Goal: Find specific page/section: Find specific page/section

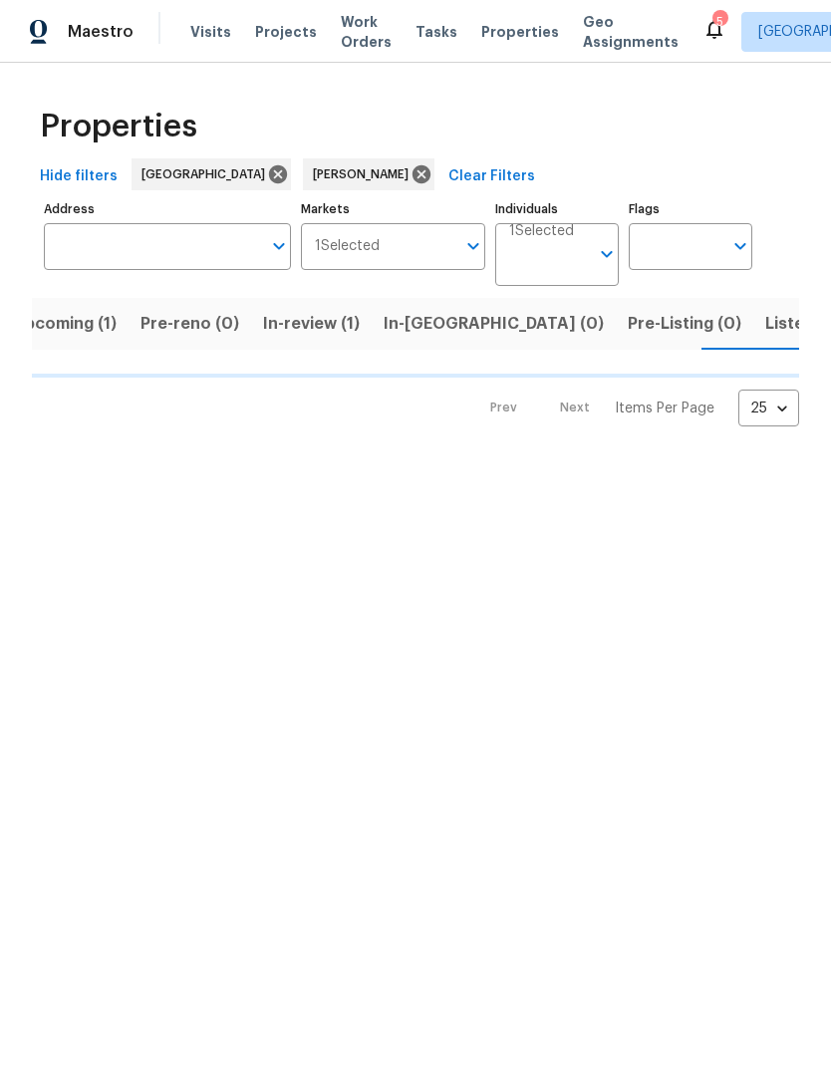
scroll to position [0, 31]
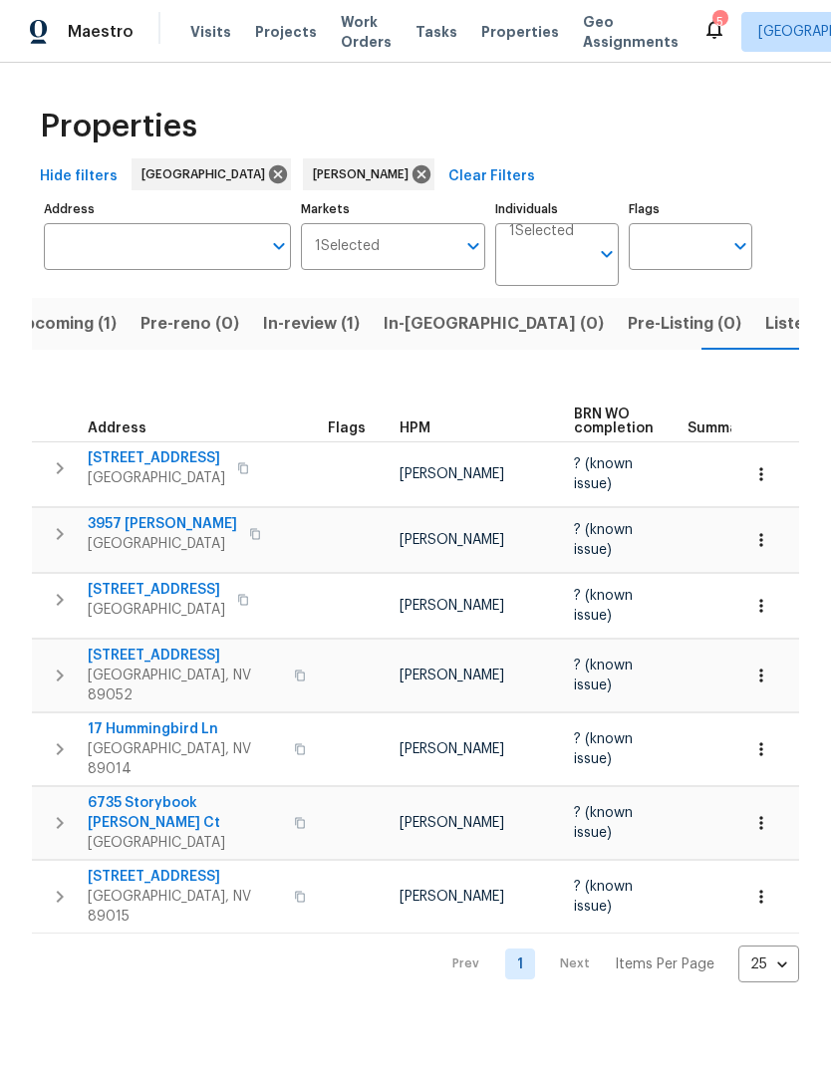
click at [437, 333] on span "In-[GEOGRAPHIC_DATA] (0)" at bounding box center [493, 324] width 220 height 28
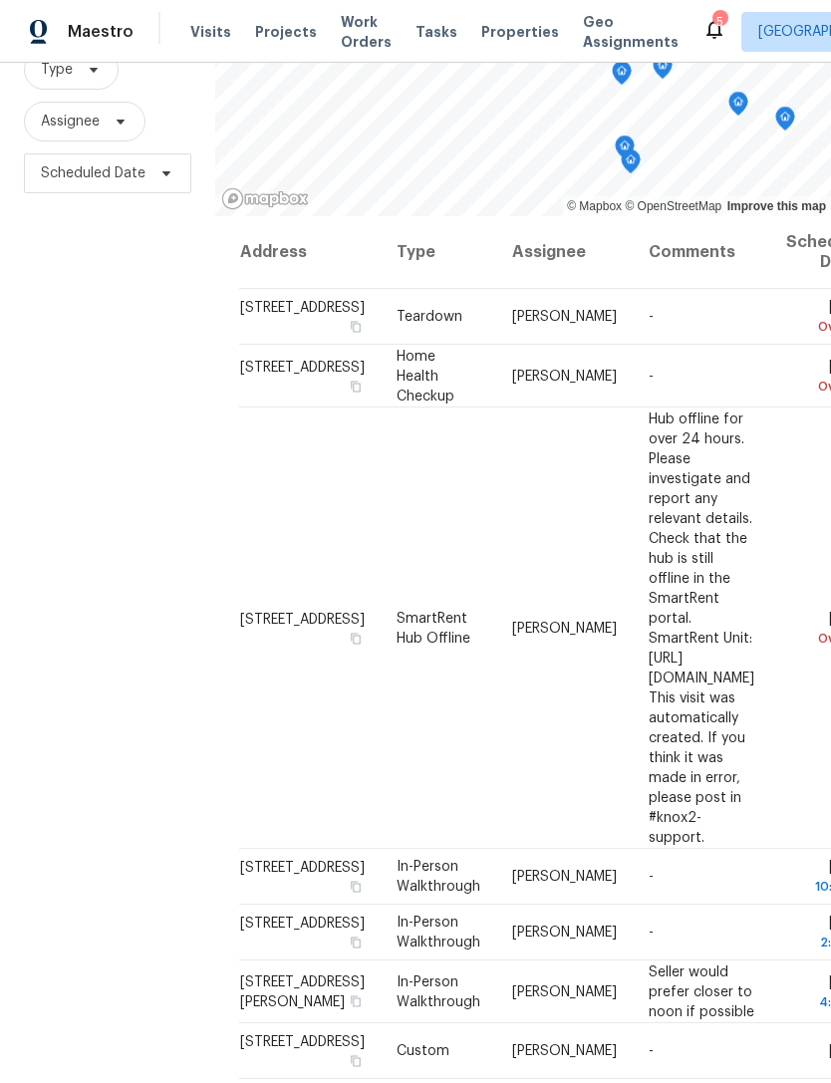
scroll to position [192, 0]
